Goal: Register for event/course

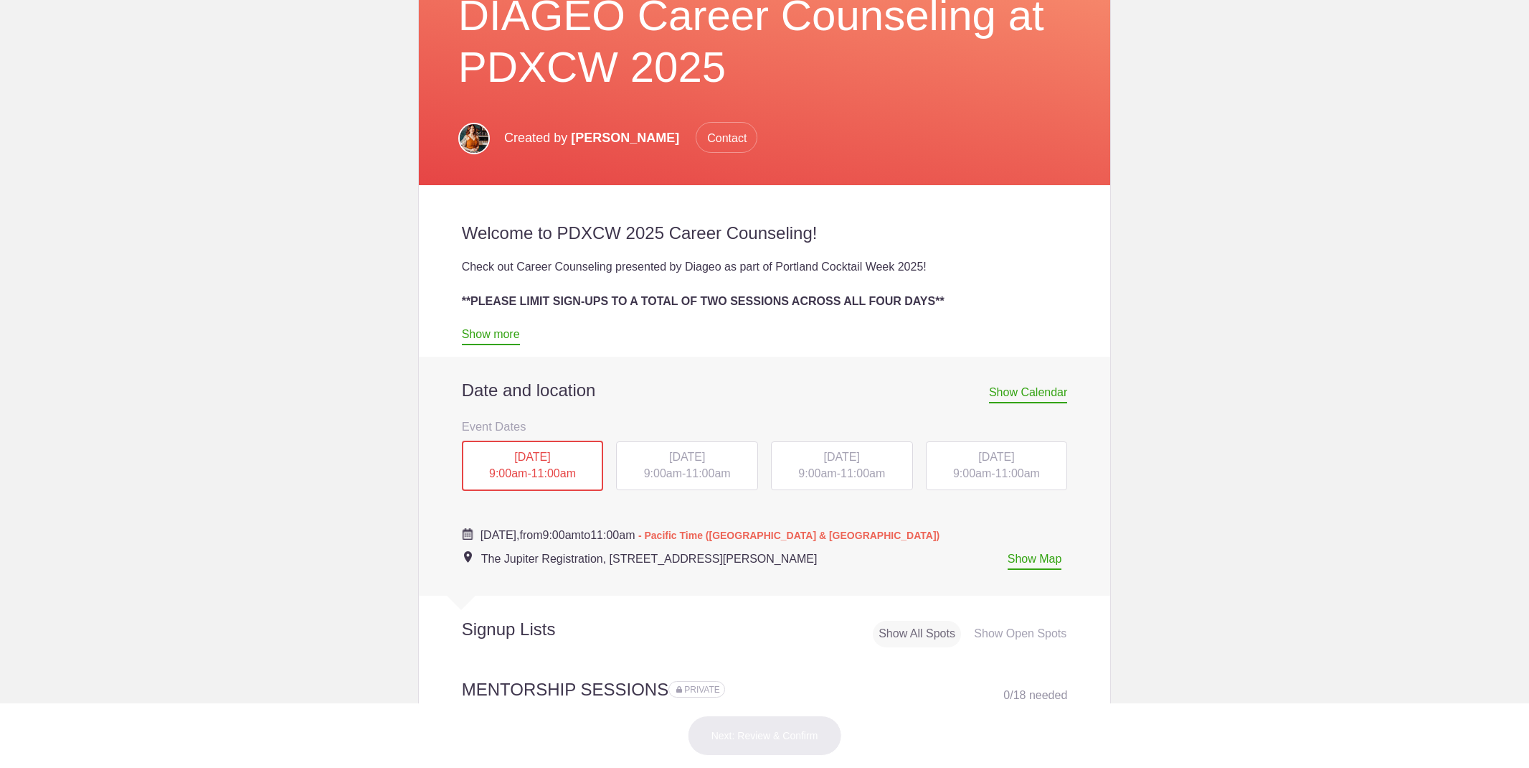
scroll to position [346, 0]
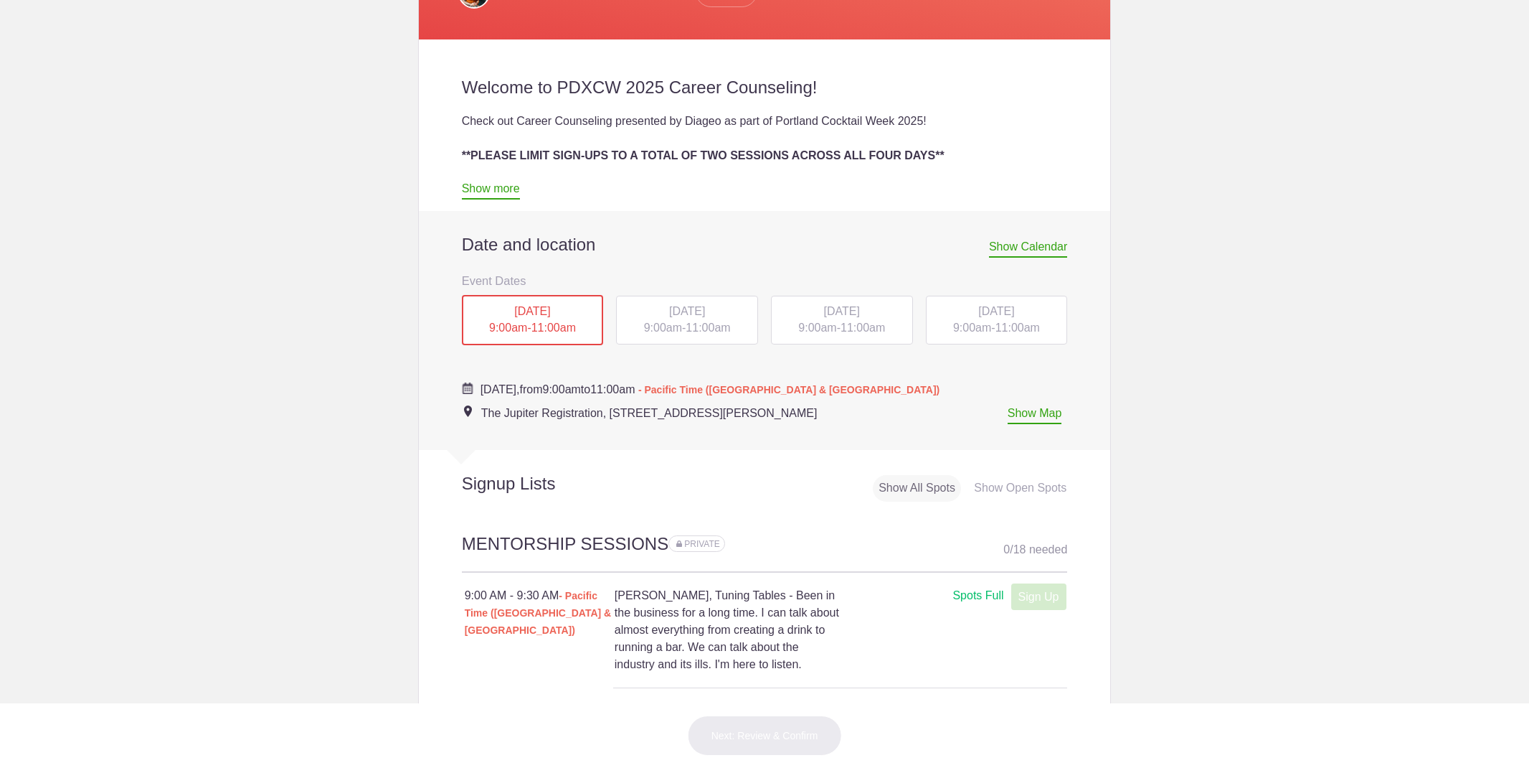
scroll to position [504, 0]
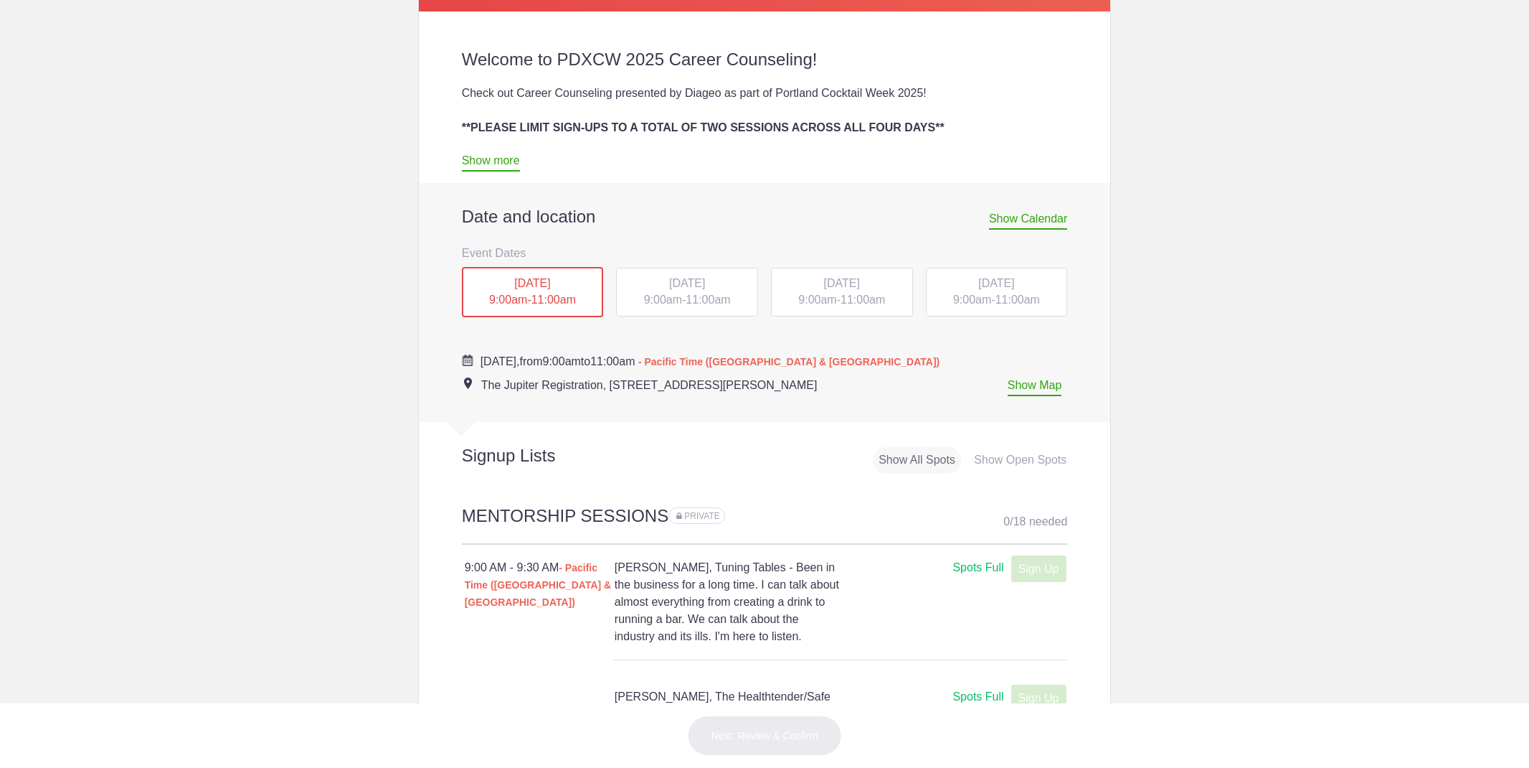
click at [1003, 448] on div "Show Open Spots" at bounding box center [1020, 460] width 104 height 27
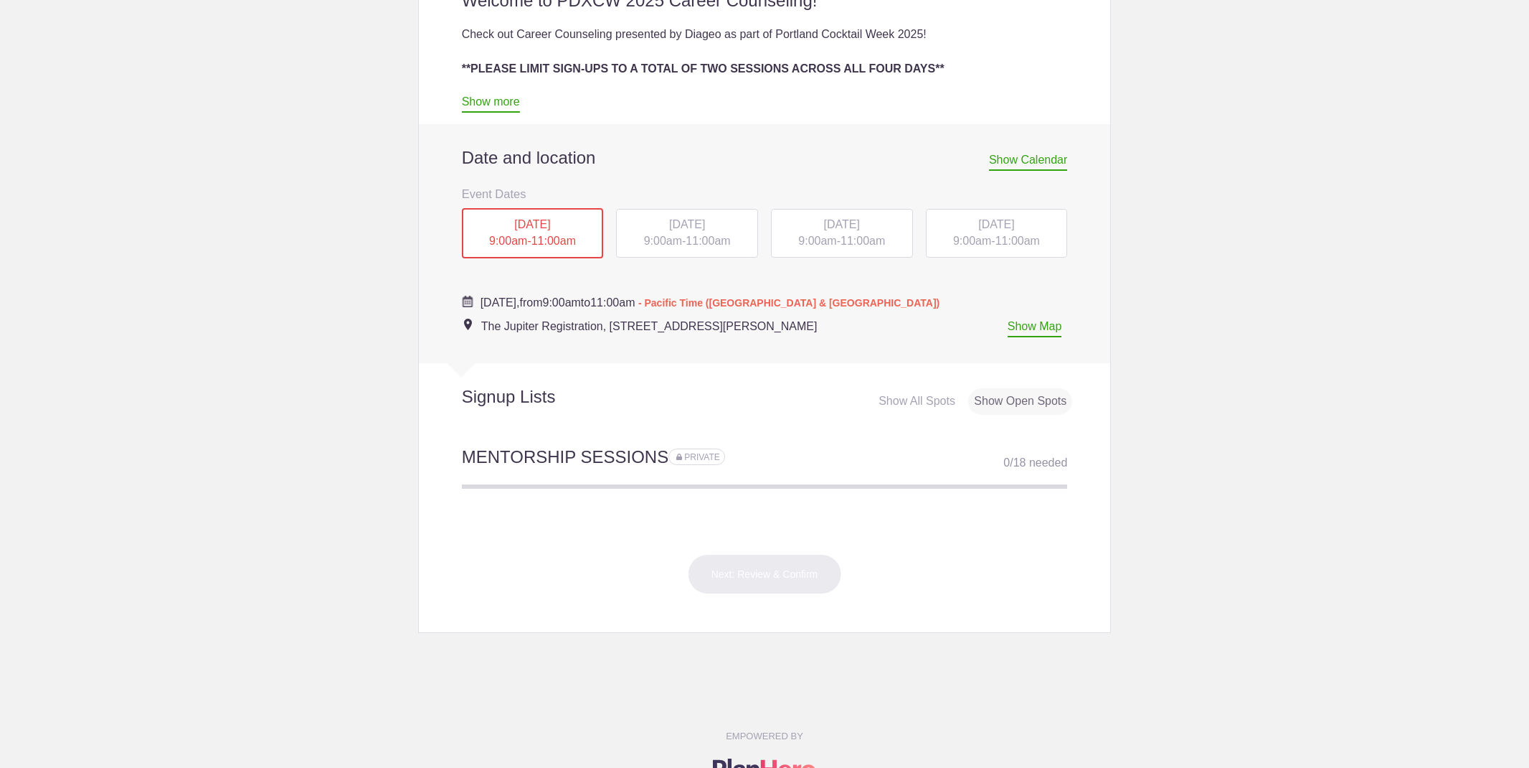
scroll to position [564, 0]
click at [680, 212] on div "TUE, Oct 14, 2025 9:00am - 11:00am" at bounding box center [687, 232] width 142 height 49
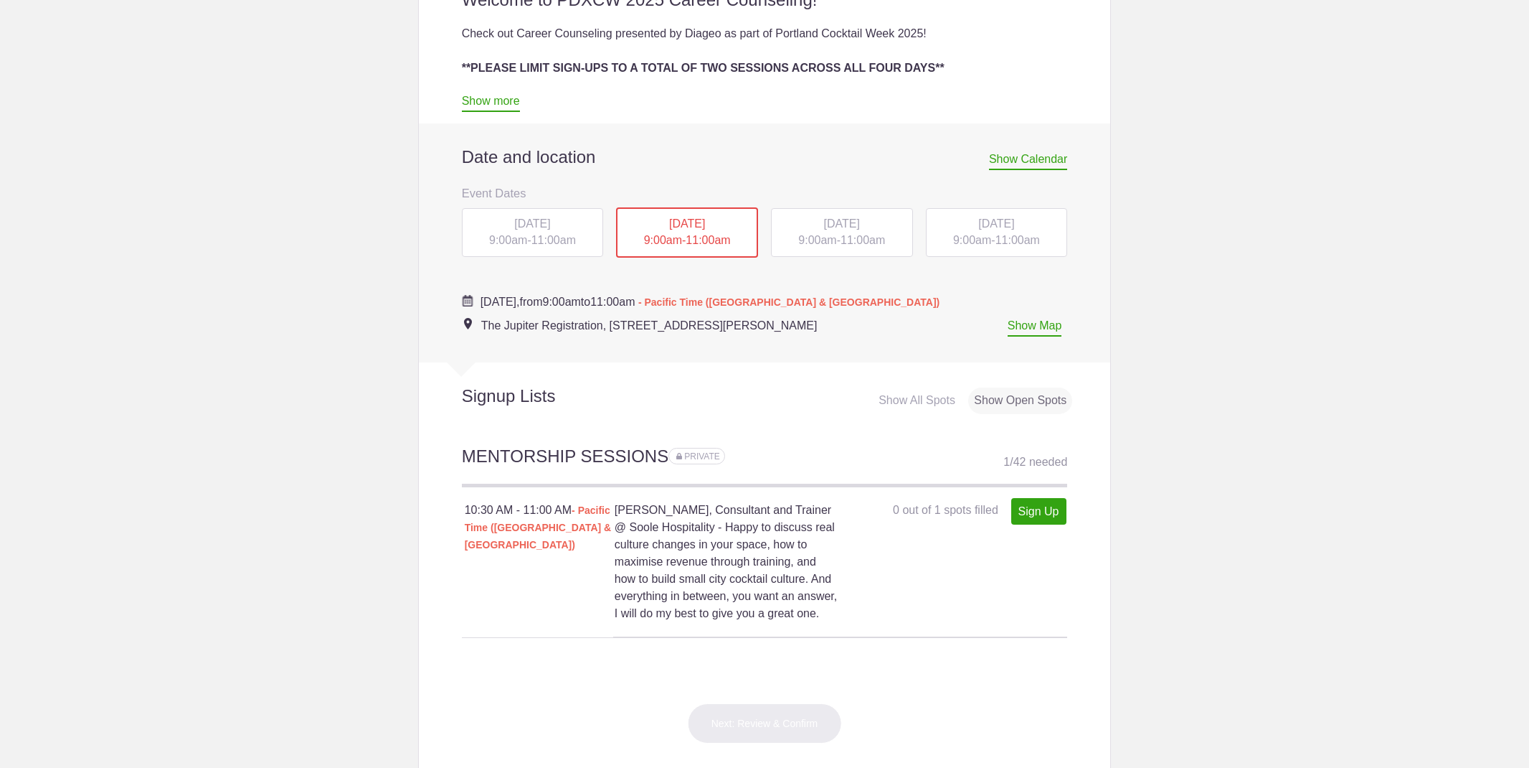
click at [808, 237] on span "9:00am" at bounding box center [817, 240] width 38 height 12
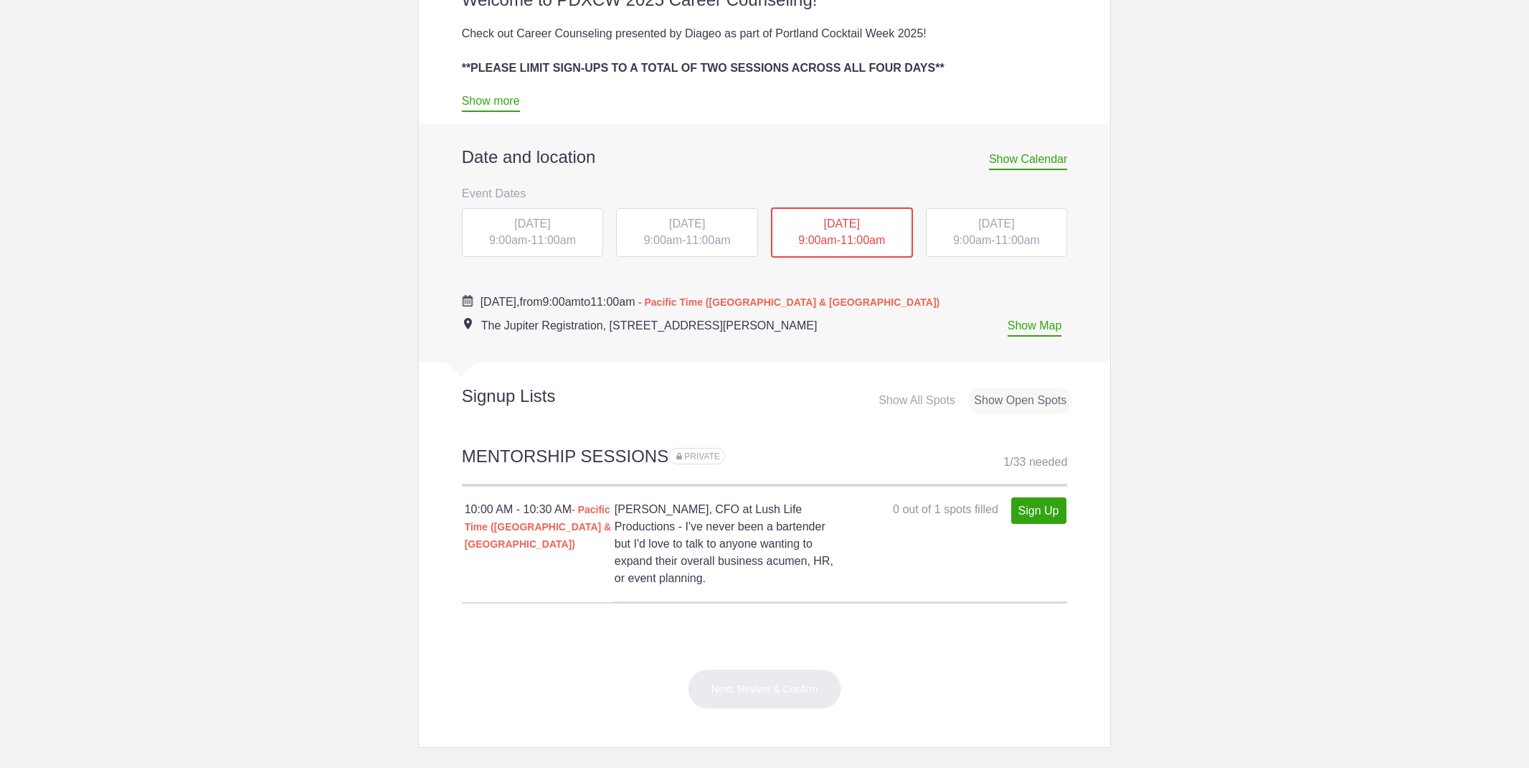
click at [987, 227] on span "[DATE]" at bounding box center [996, 223] width 36 height 12
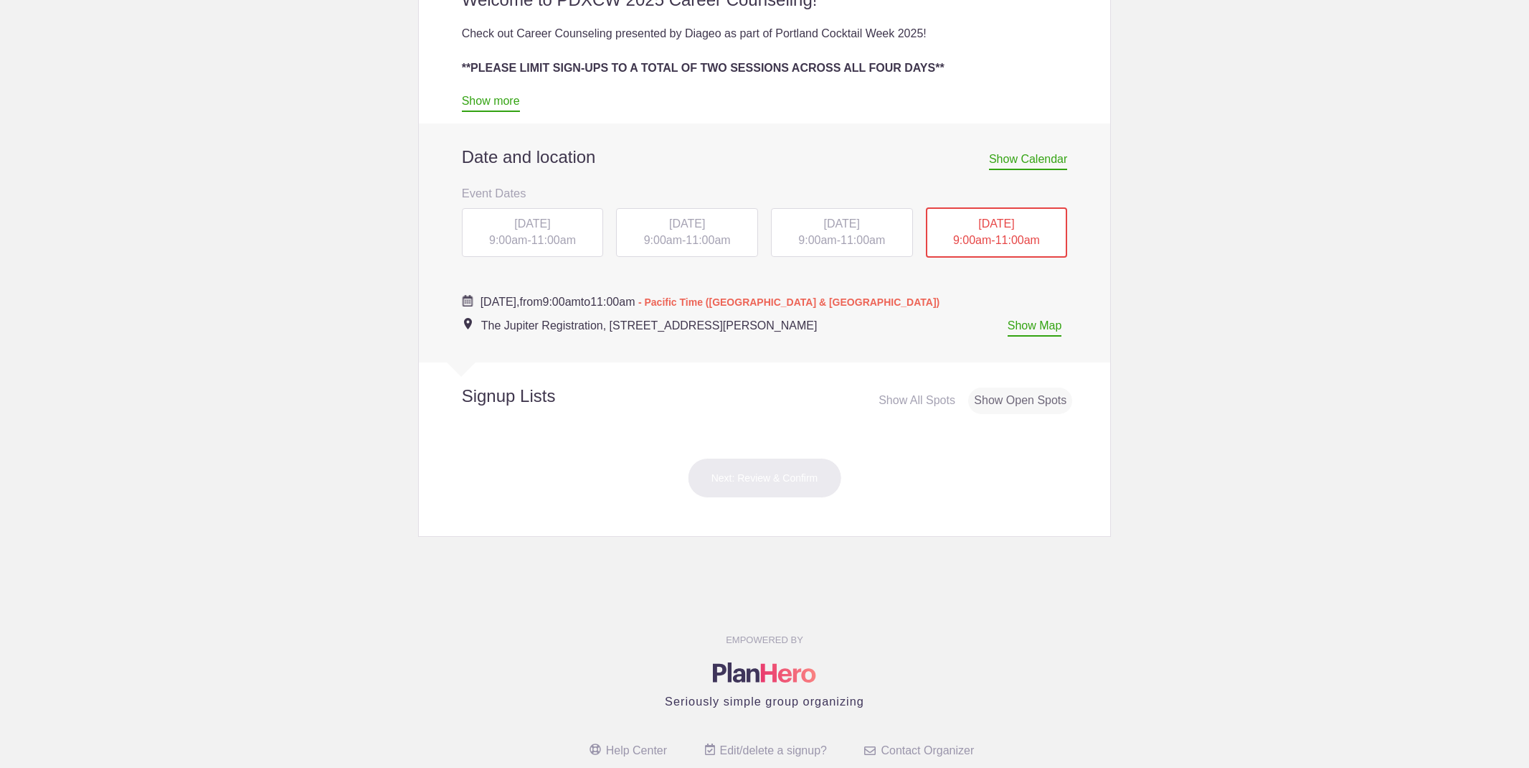
click at [709, 235] on span "11:00am" at bounding box center [708, 240] width 44 height 12
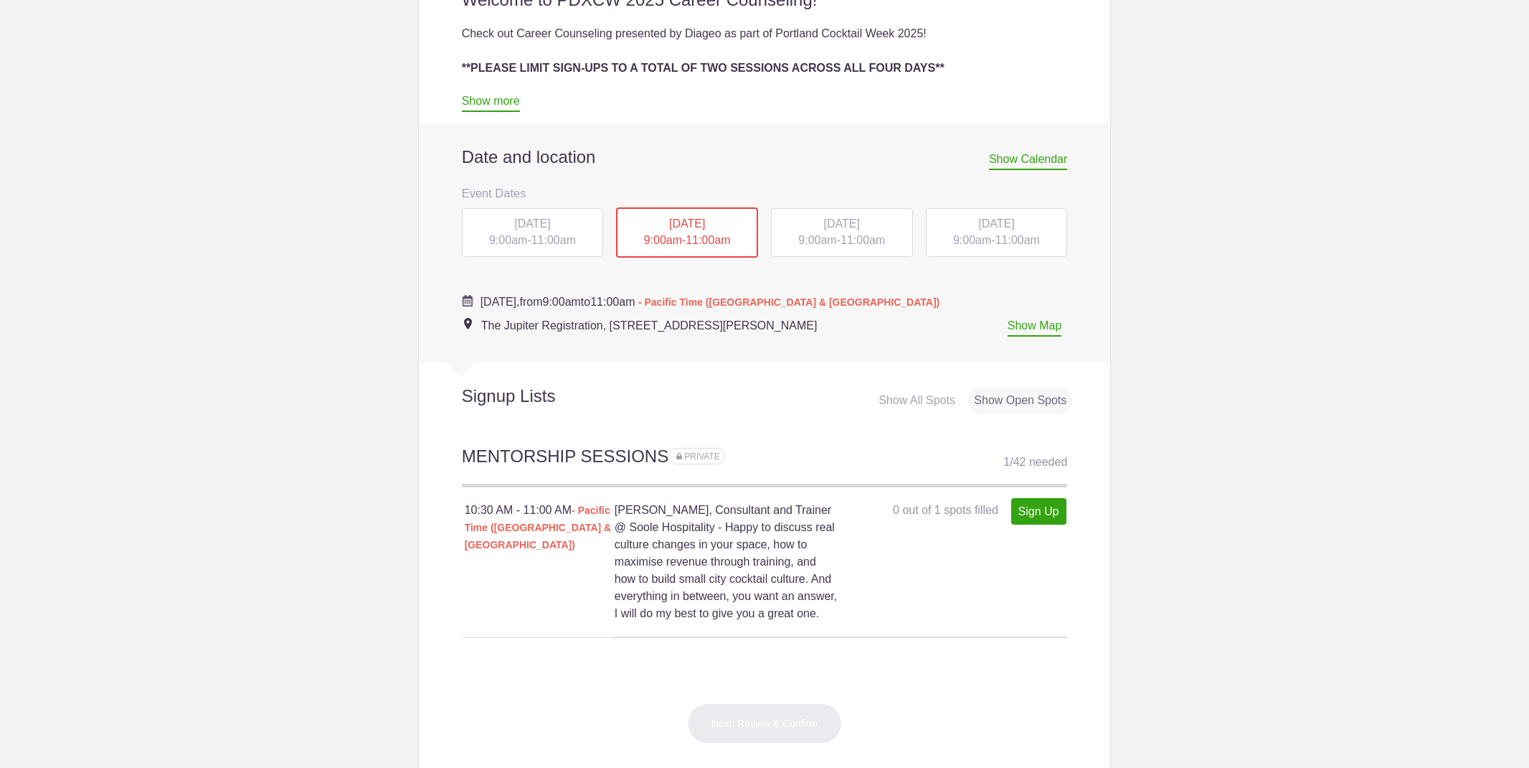
click at [821, 231] on div "WED, Oct 15, 2025 9:00am - 11:00am" at bounding box center [842, 232] width 142 height 49
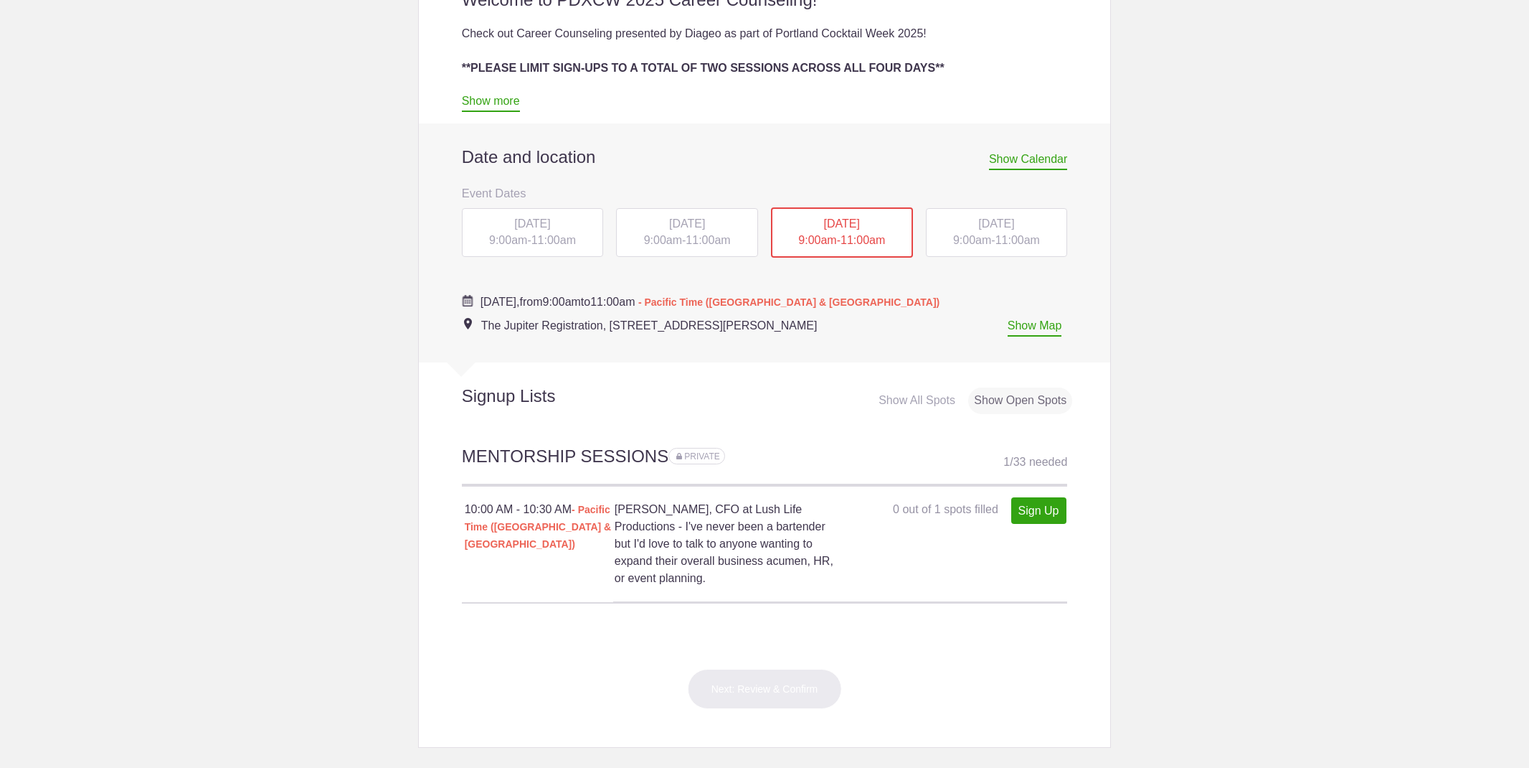
click at [978, 224] on span "[DATE]" at bounding box center [996, 223] width 36 height 12
